Goal: Transaction & Acquisition: Purchase product/service

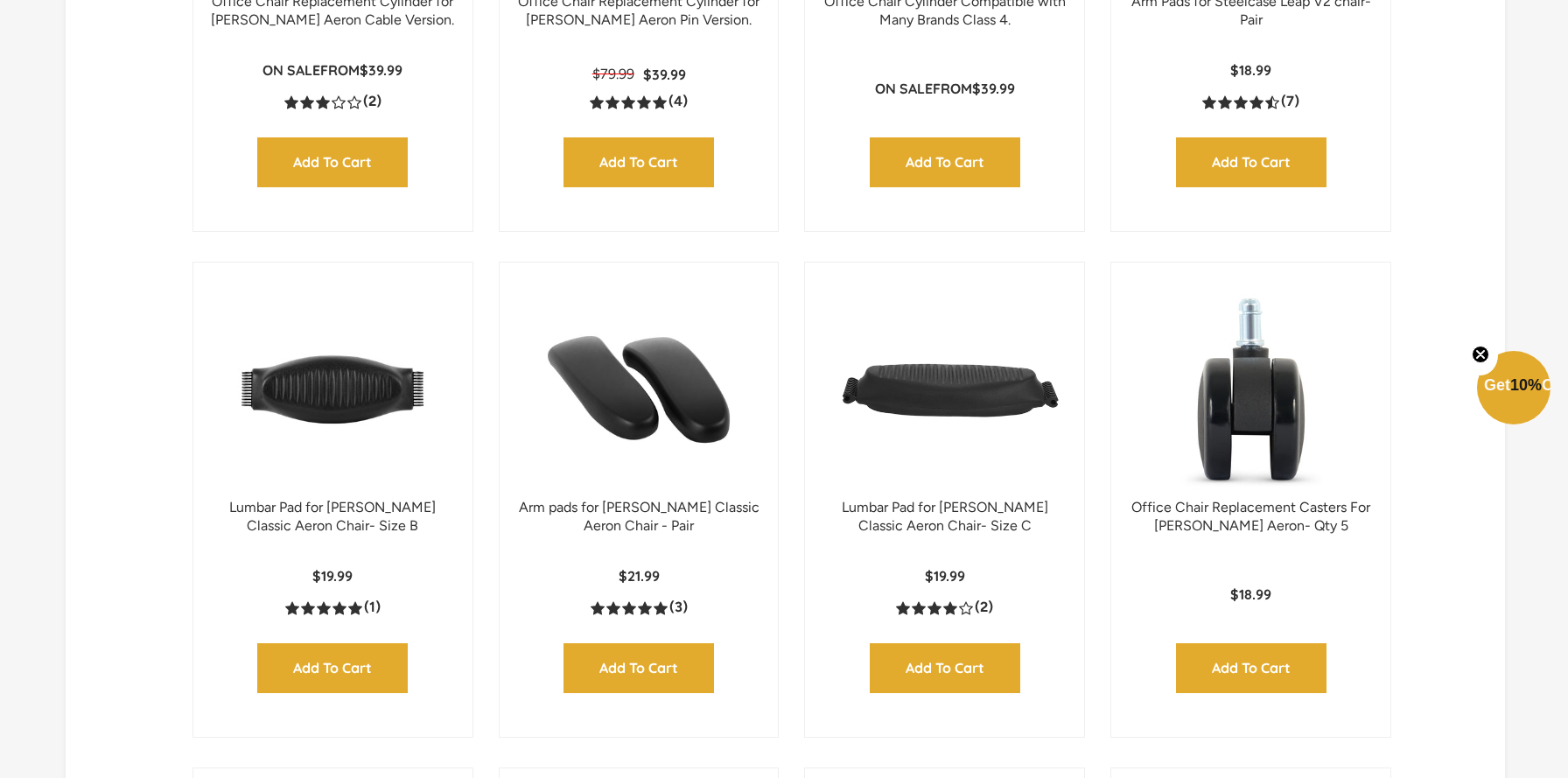
click at [583, 468] on img at bounding box center [638, 389] width 244 height 219
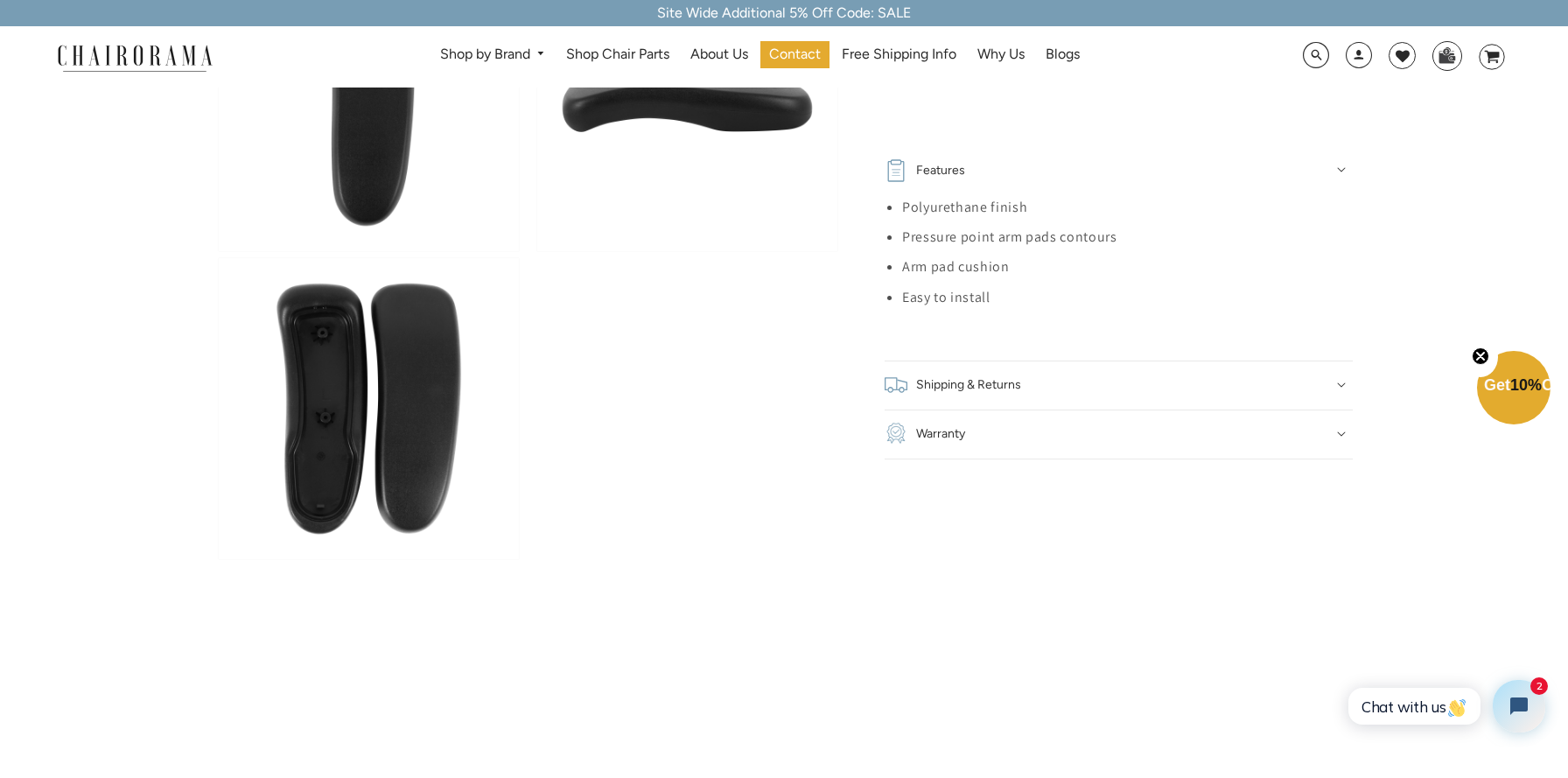
scroll to position [1011, 0]
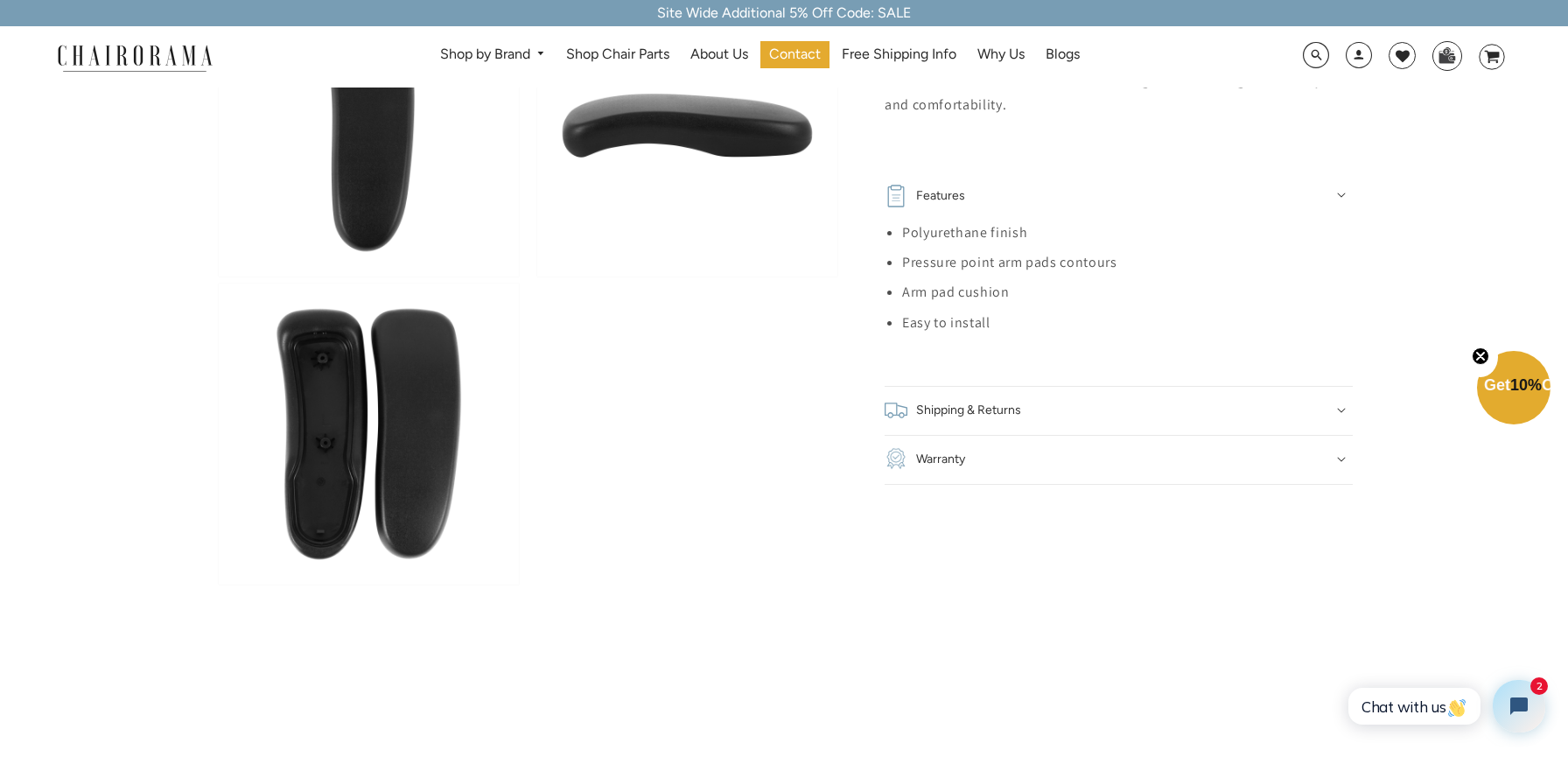
click at [1089, 419] on div "Shipping & Returns" at bounding box center [1118, 410] width 468 height 24
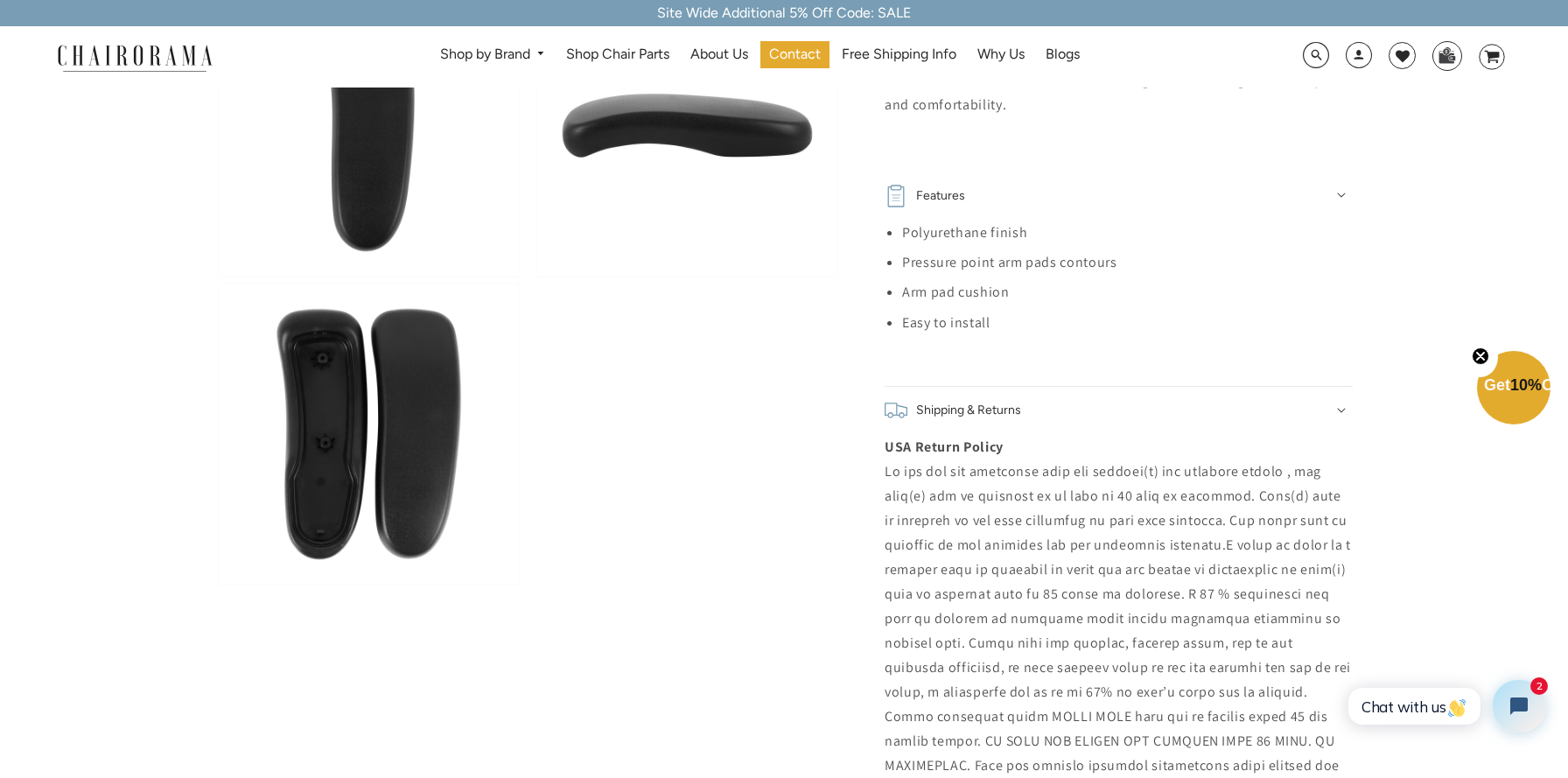
click at [1089, 419] on div "Shipping & Returns" at bounding box center [1118, 410] width 468 height 24
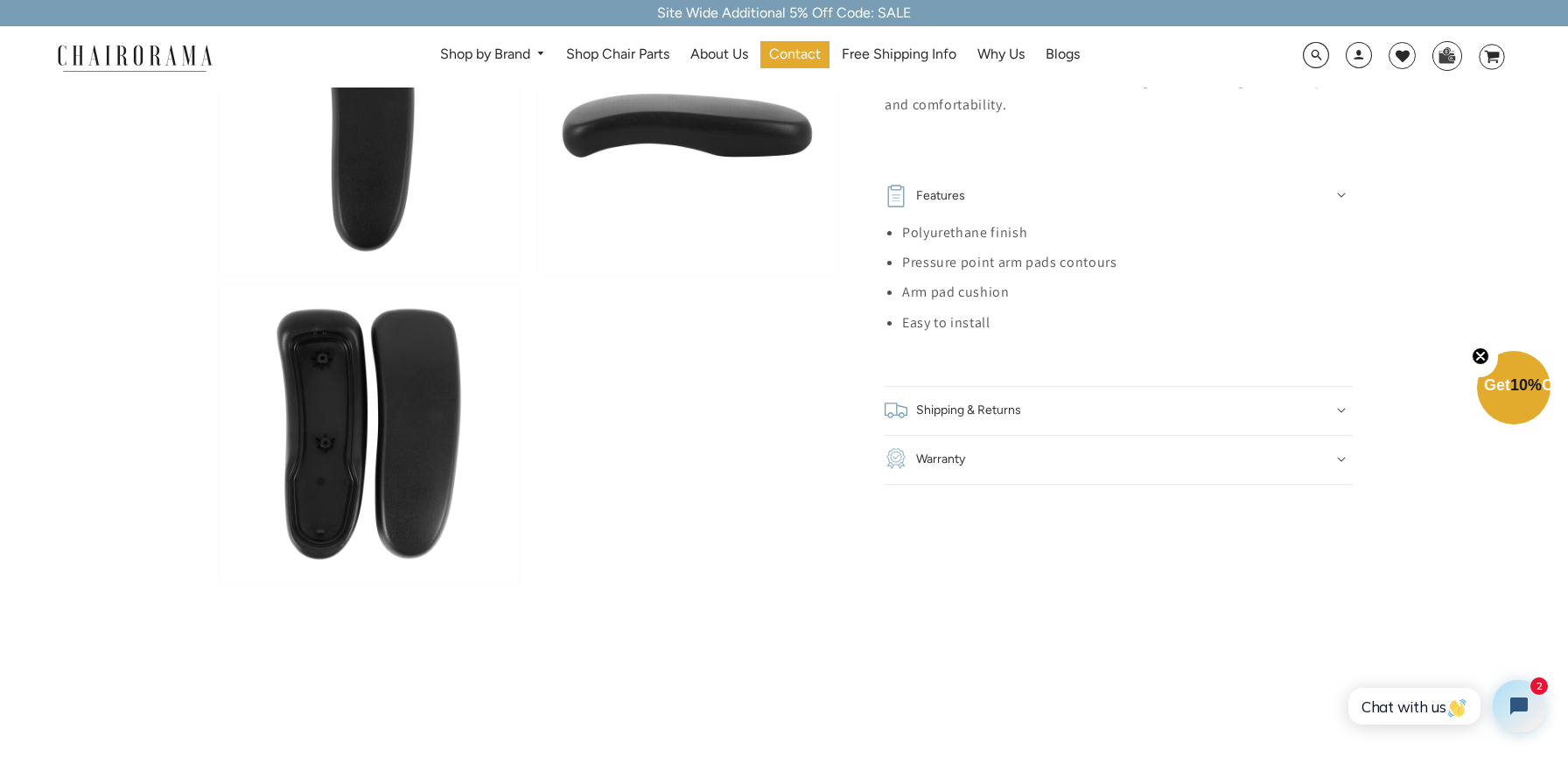
click at [1073, 453] on div "Warranty" at bounding box center [1118, 460] width 468 height 24
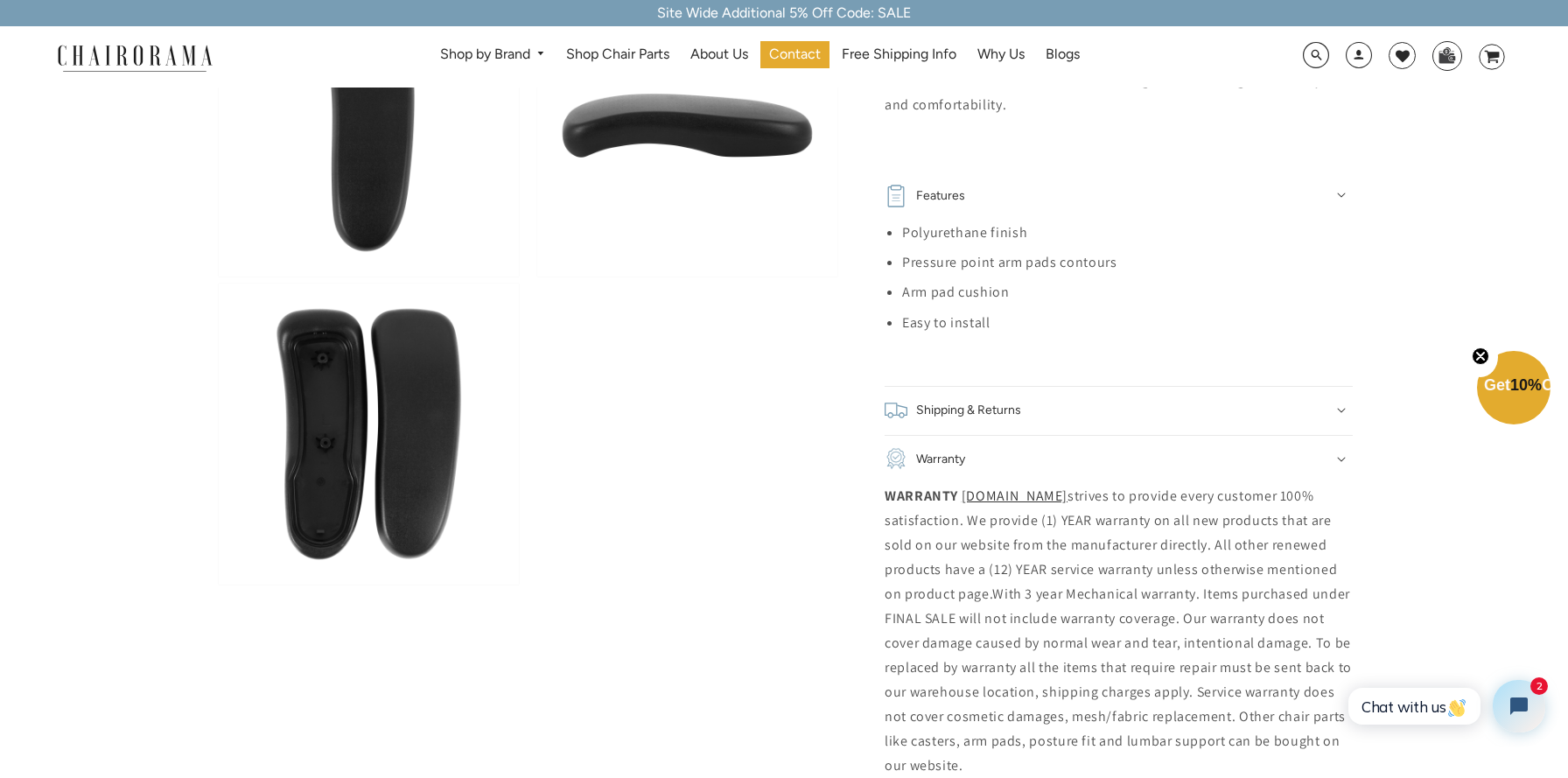
click at [1073, 453] on div "Warranty" at bounding box center [1118, 460] width 468 height 24
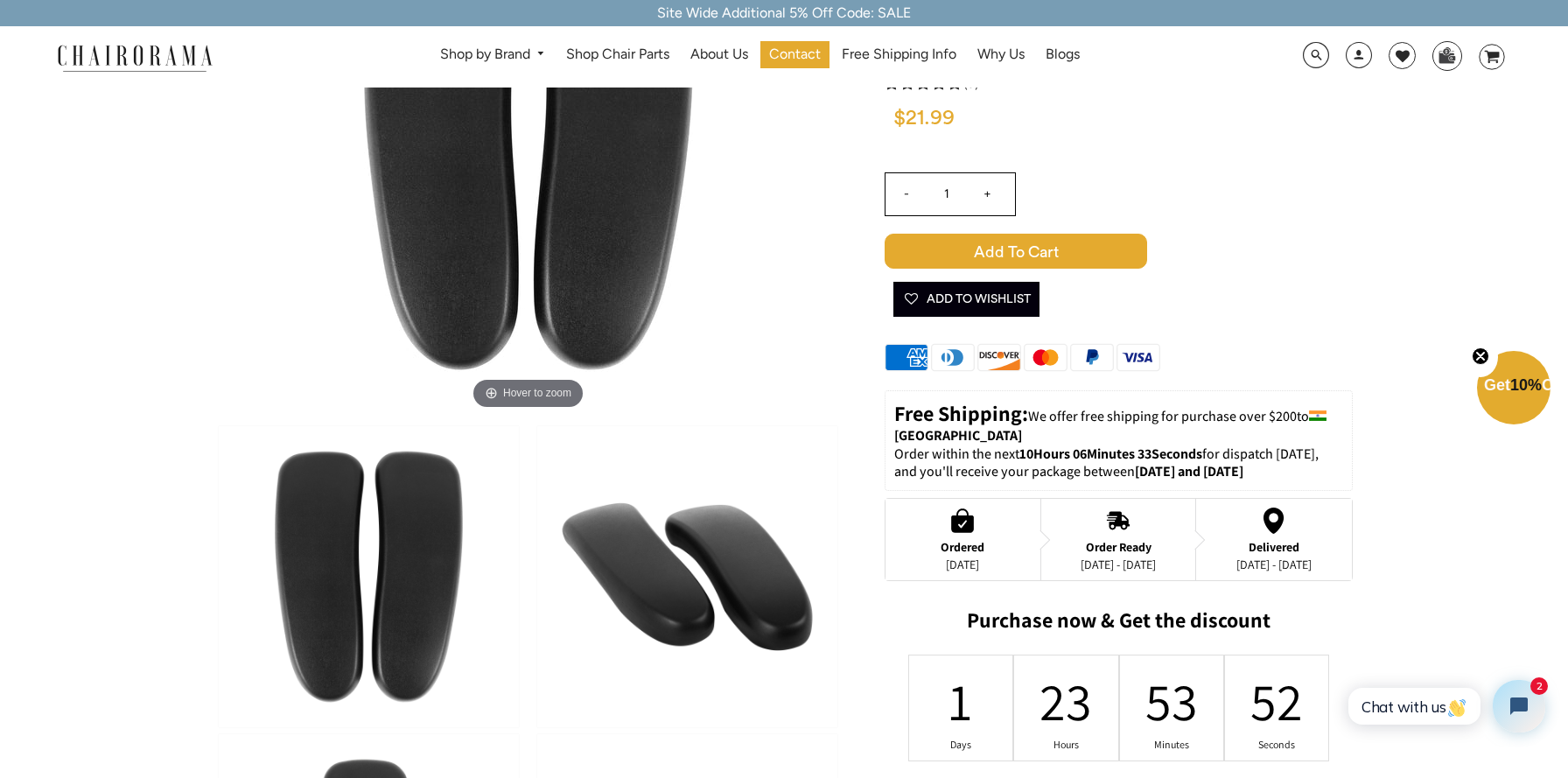
scroll to position [0, 0]
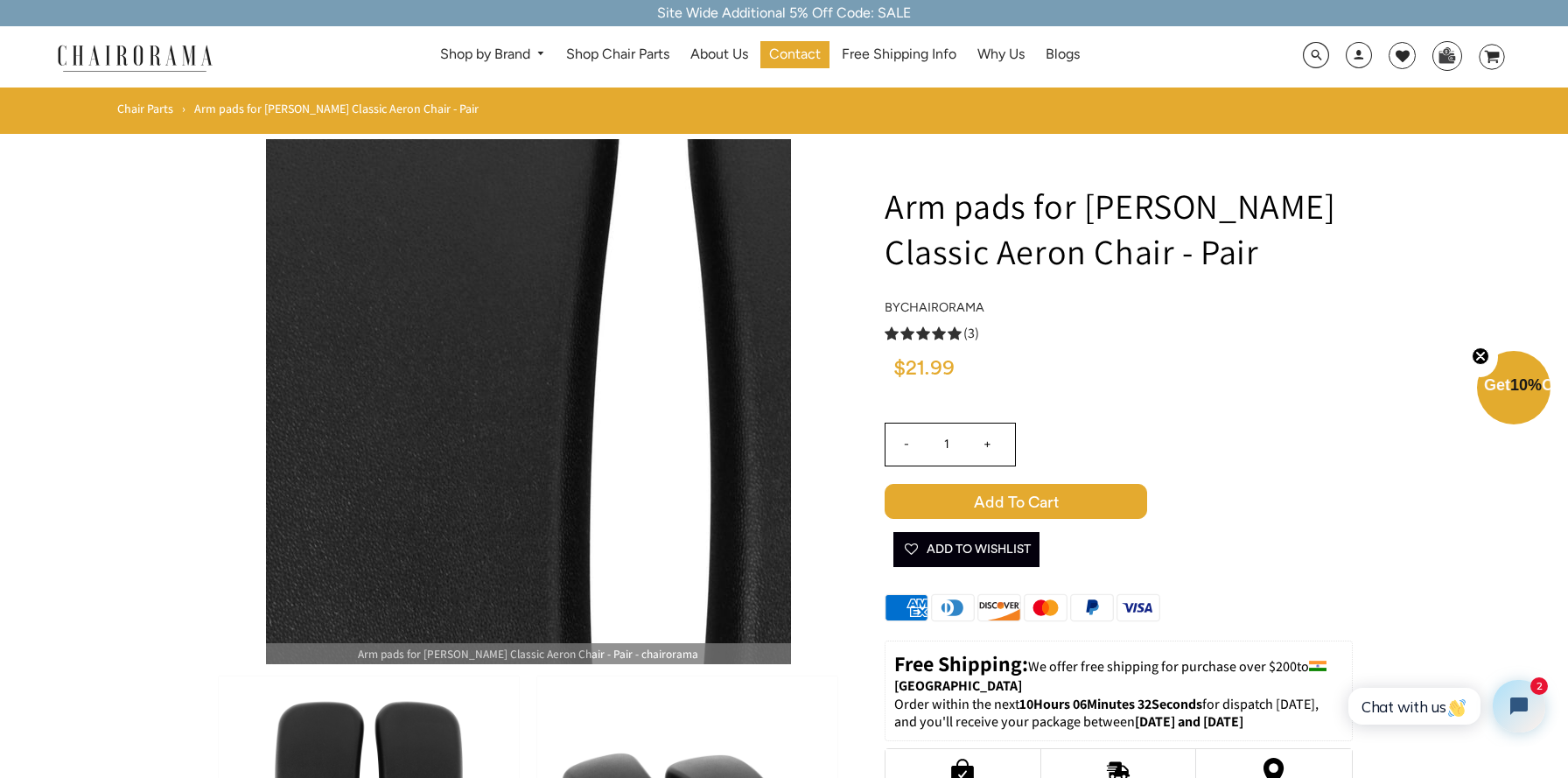
click at [492, 316] on img at bounding box center [529, 402] width 526 height 526
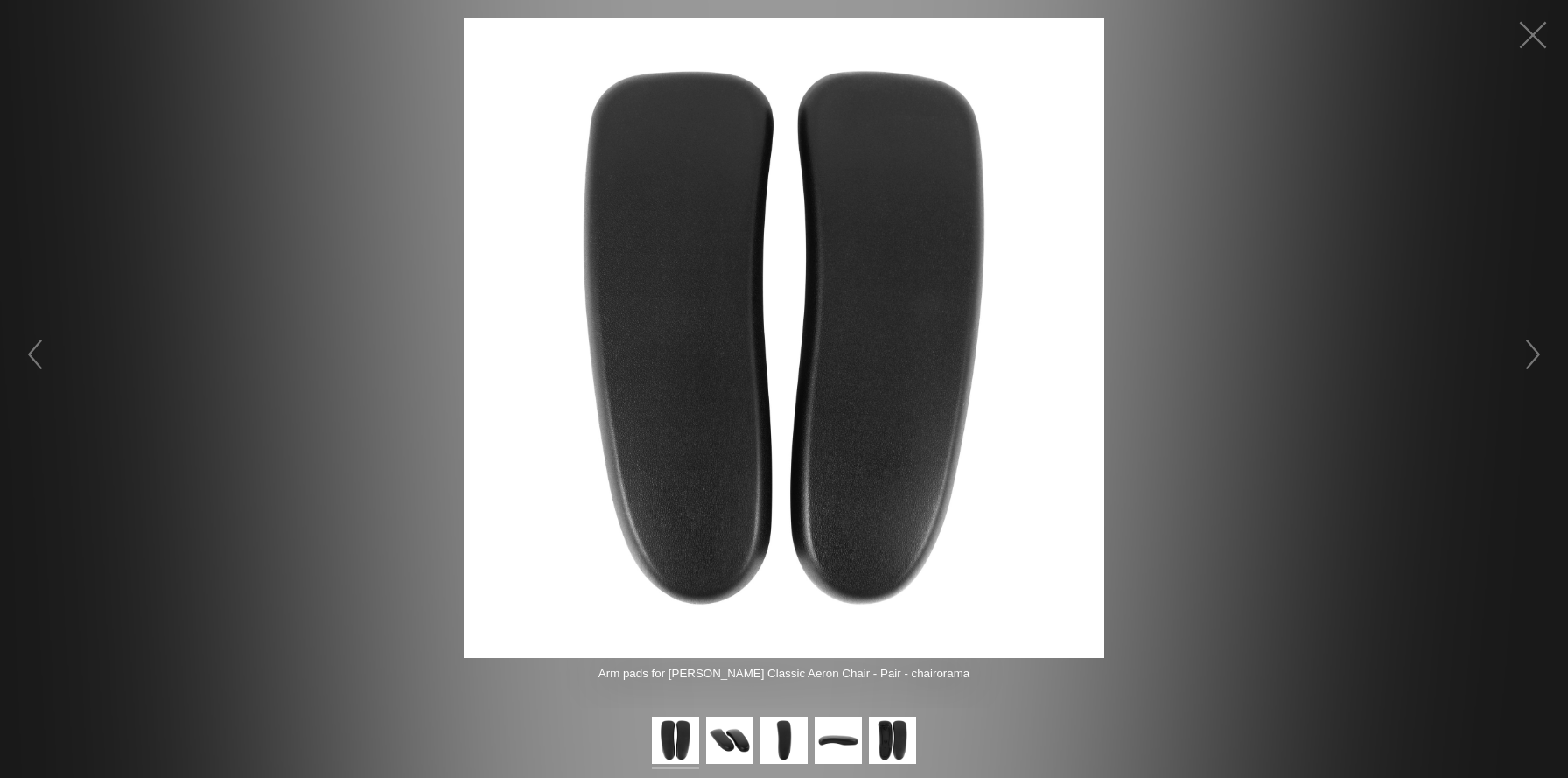
click at [853, 213] on img at bounding box center [784, 338] width 640 height 641
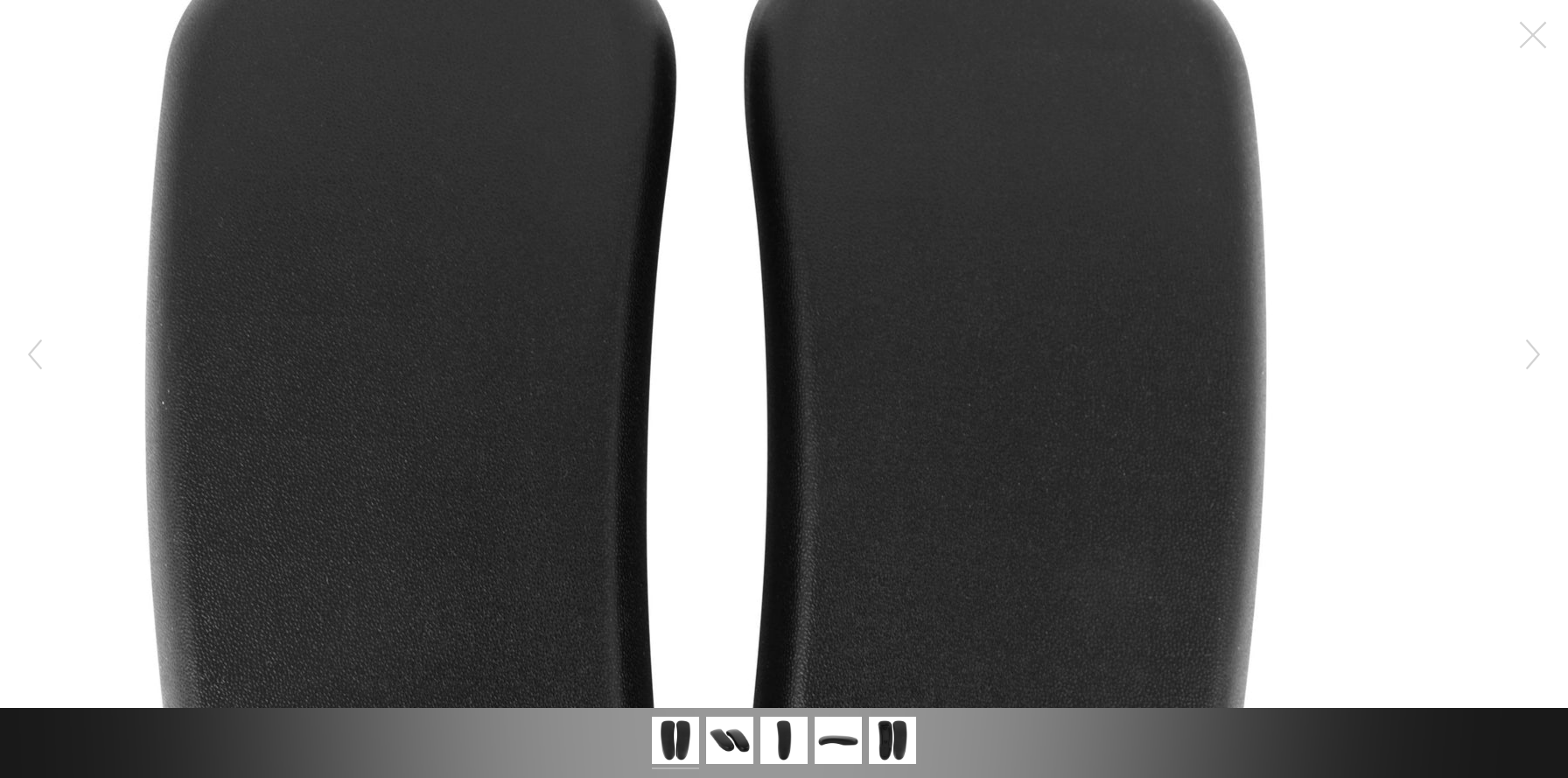
click at [853, 213] on figure at bounding box center [784, 353] width 1568 height 708
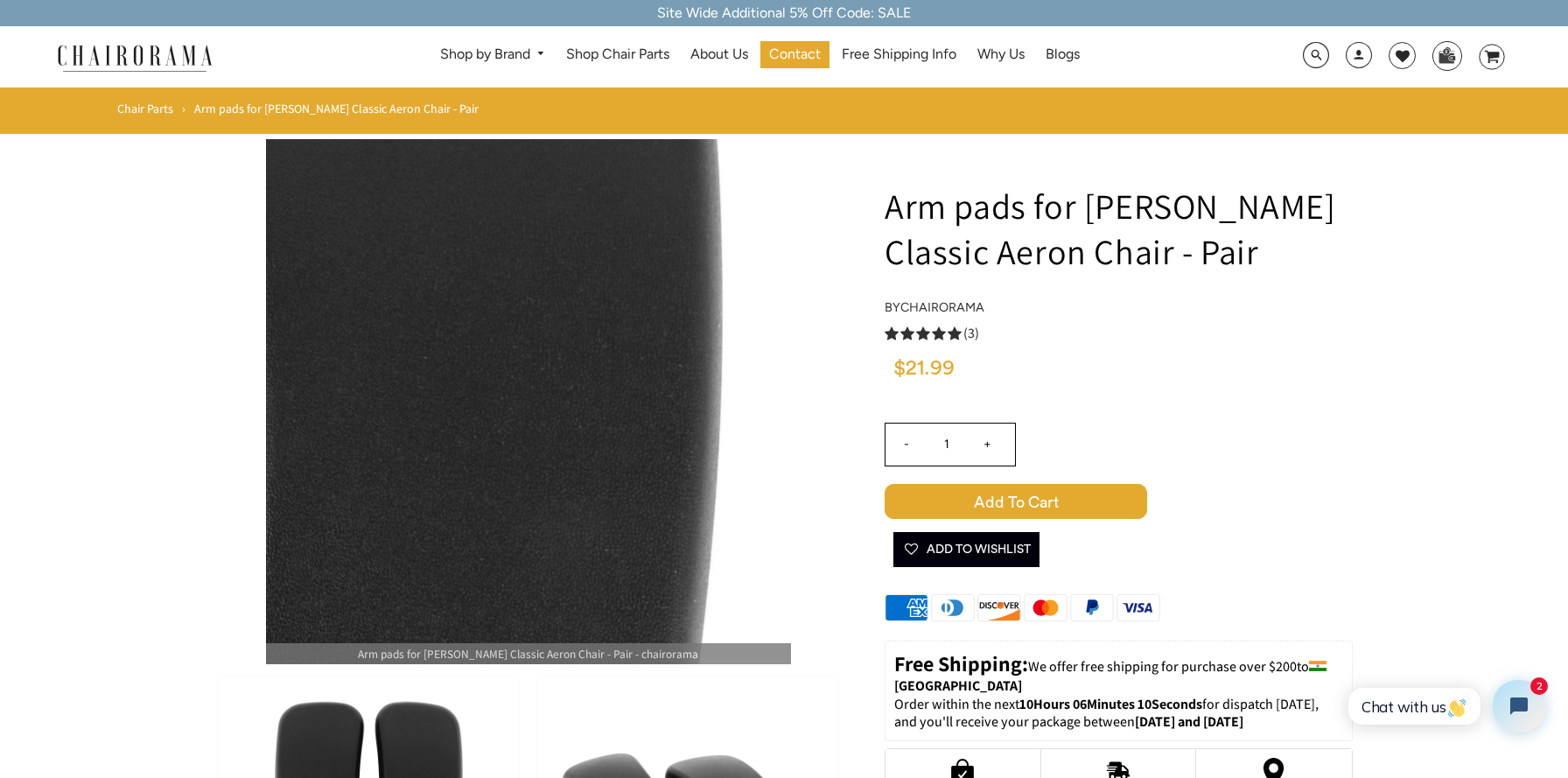
click at [635, 338] on img at bounding box center [529, 402] width 526 height 526
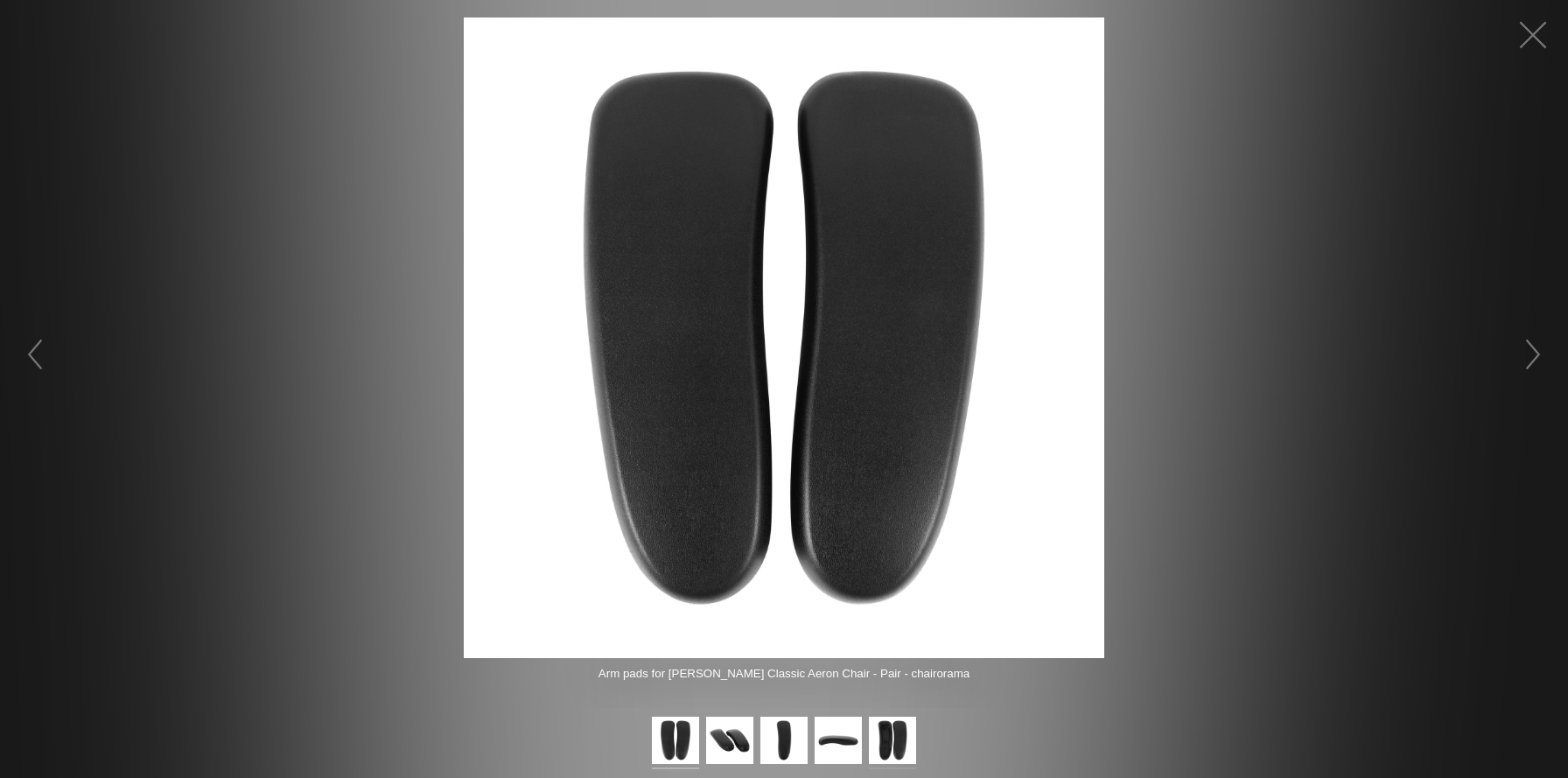
click at [902, 739] on img at bounding box center [893, 743] width 48 height 53
